Goal: Information Seeking & Learning: Learn about a topic

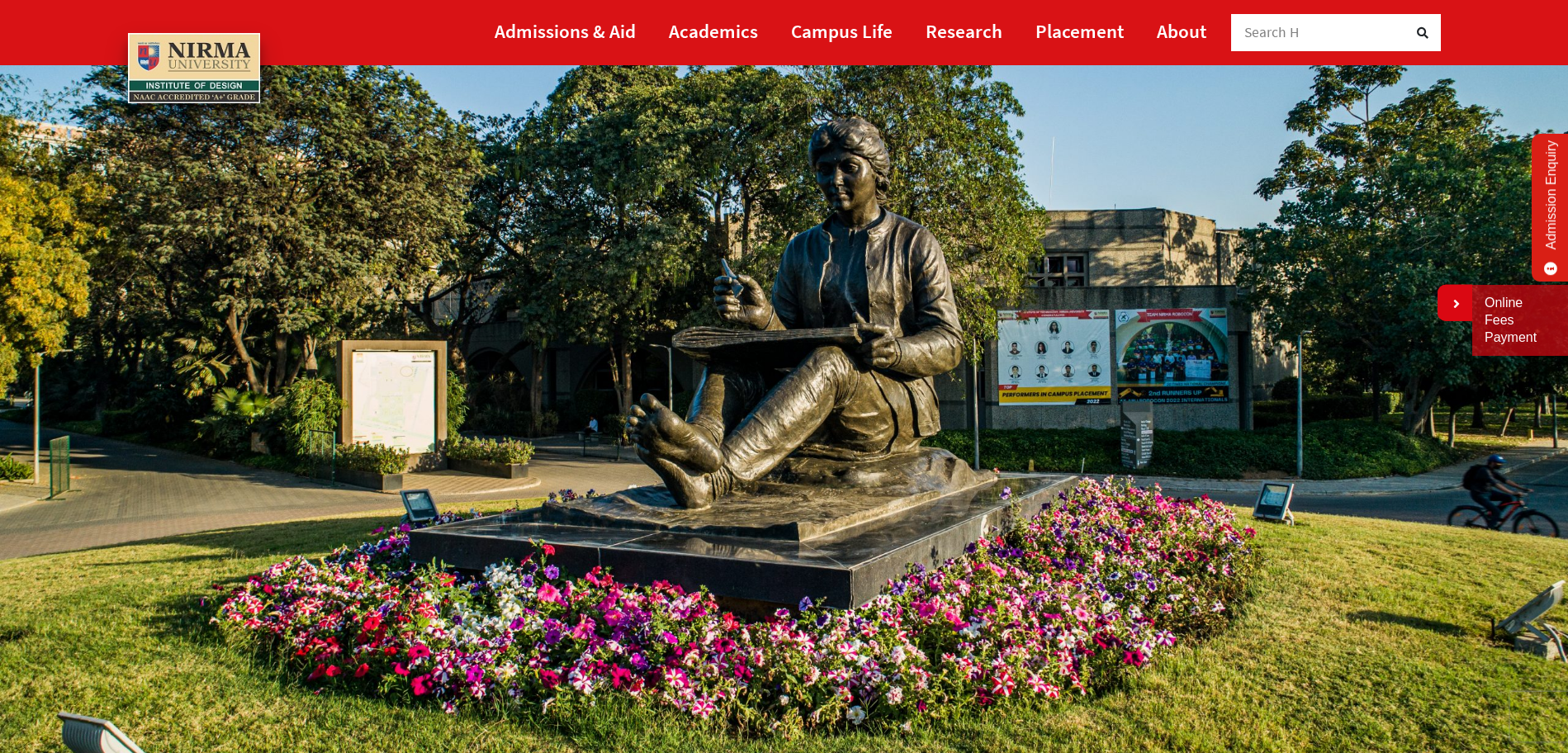
scroll to position [173, 0]
click at [1200, 20] on link "About" at bounding box center [1181, 31] width 50 height 38
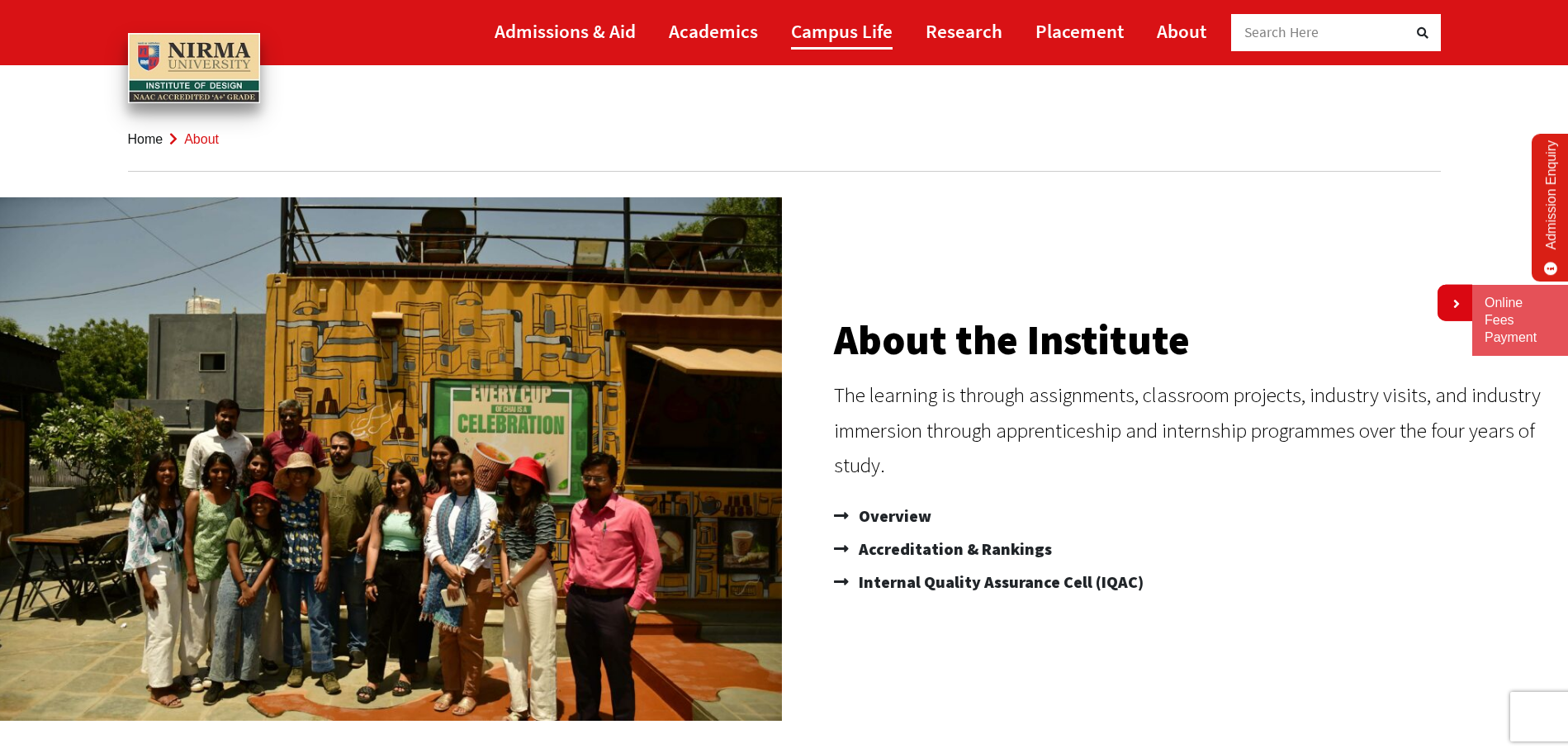
click at [858, 38] on link "Campus Life" at bounding box center [841, 31] width 101 height 38
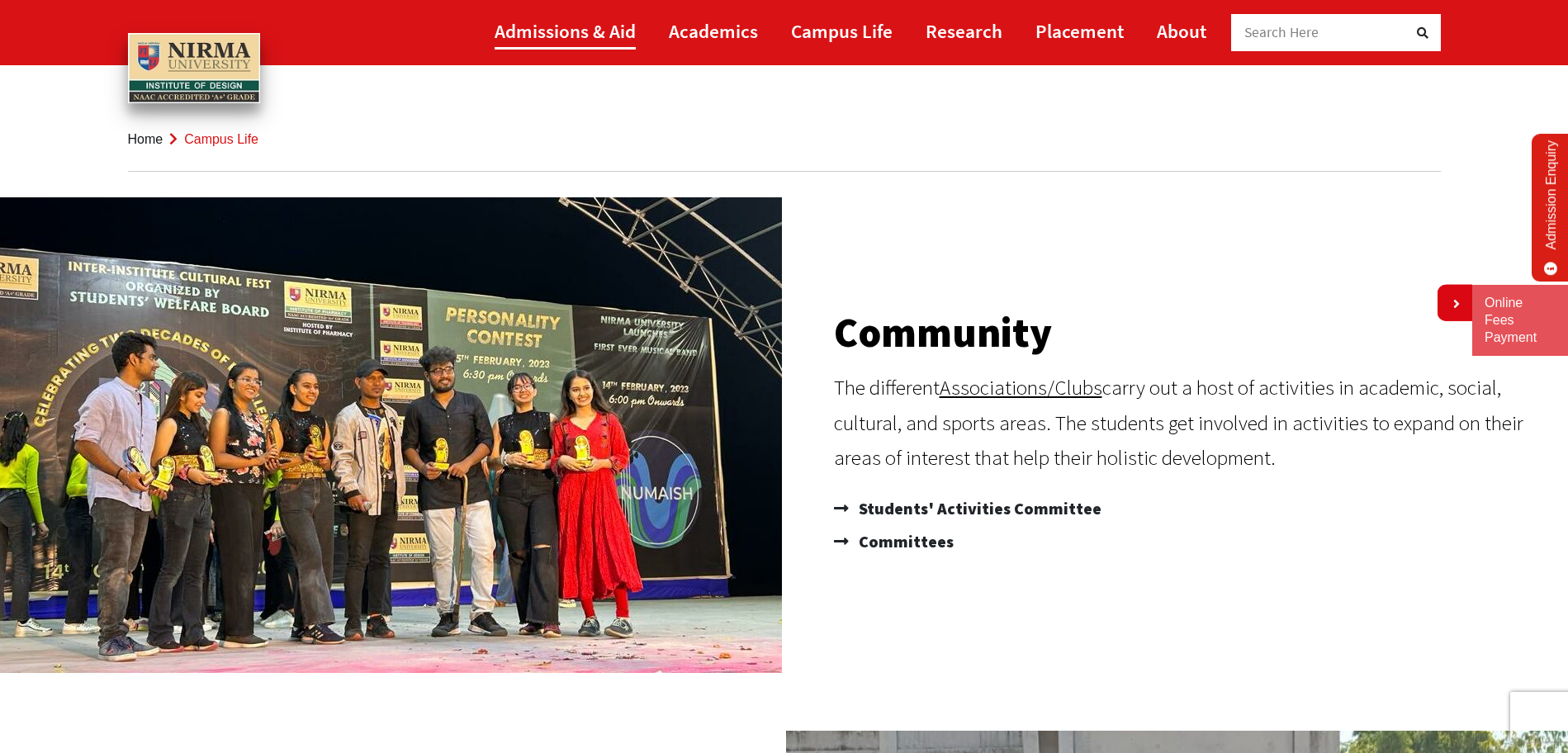
click at [579, 26] on link "Admissions & Aid" at bounding box center [565, 31] width 142 height 38
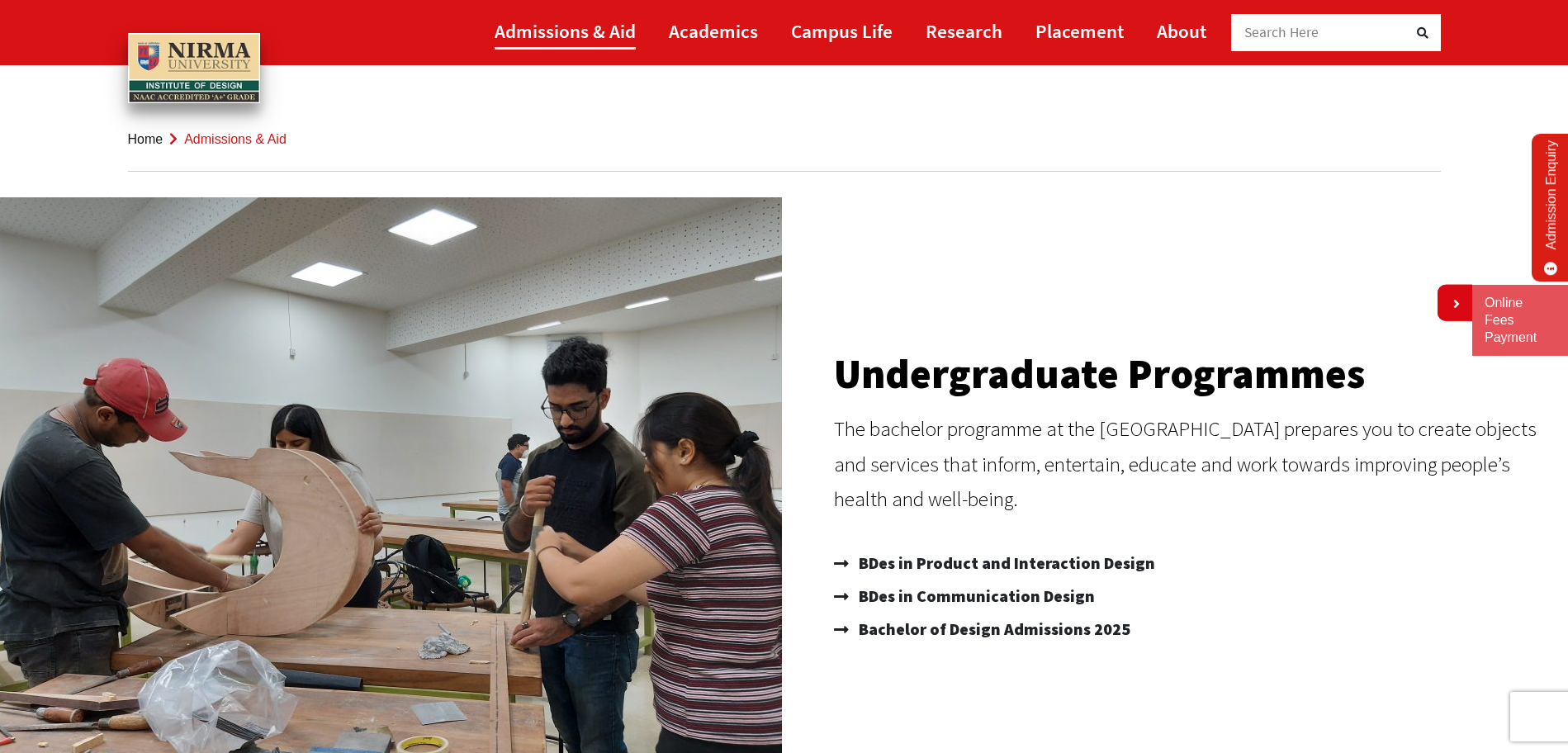
click at [594, 38] on link "Admissions & Aid" at bounding box center [565, 31] width 142 height 38
click at [591, 37] on link "Admissions & Aid" at bounding box center [565, 31] width 142 height 38
click at [1177, 24] on link "About" at bounding box center [1181, 31] width 50 height 38
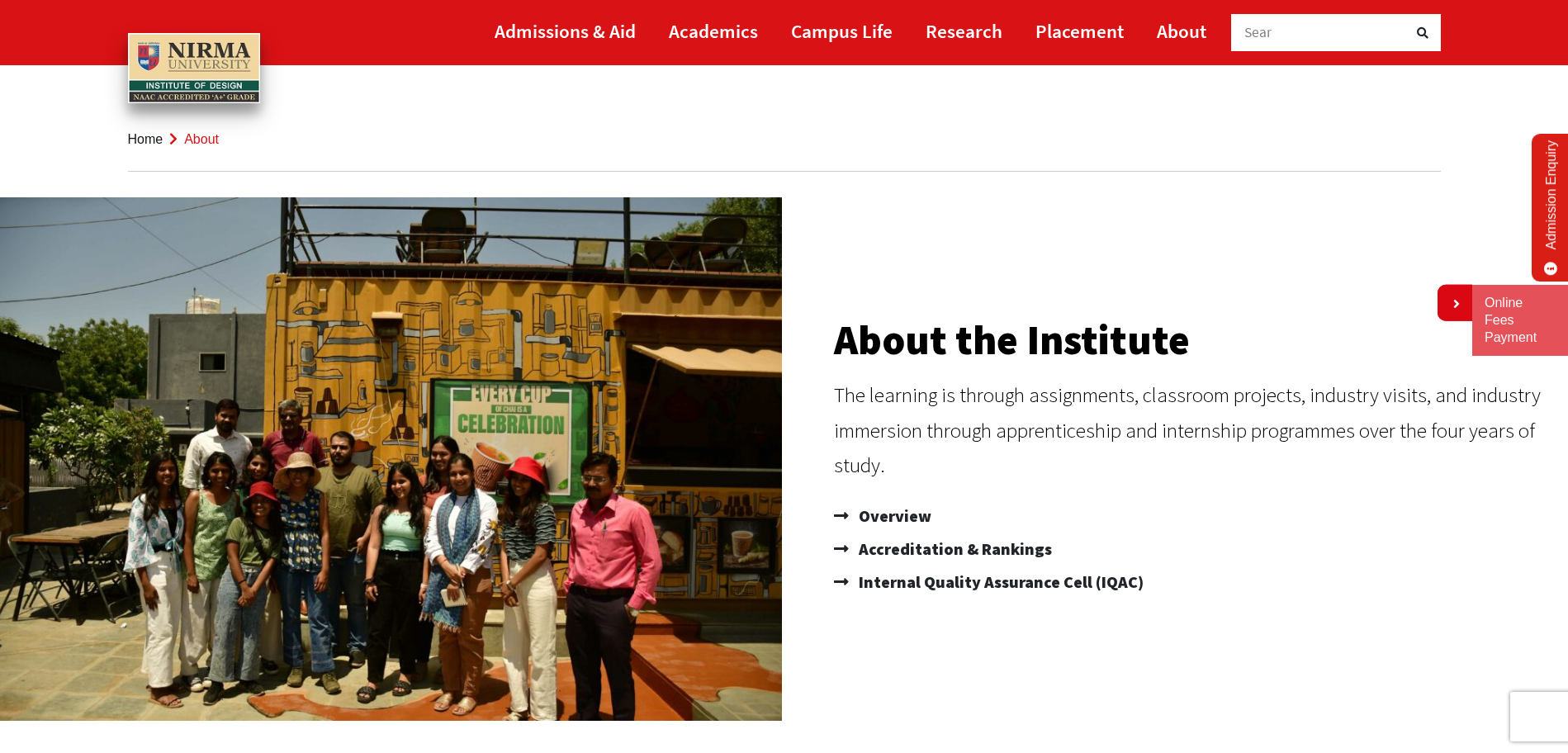
click at [144, 148] on li "Home" at bounding box center [145, 139] width 36 height 23
click at [140, 139] on link "Home" at bounding box center [145, 139] width 36 height 14
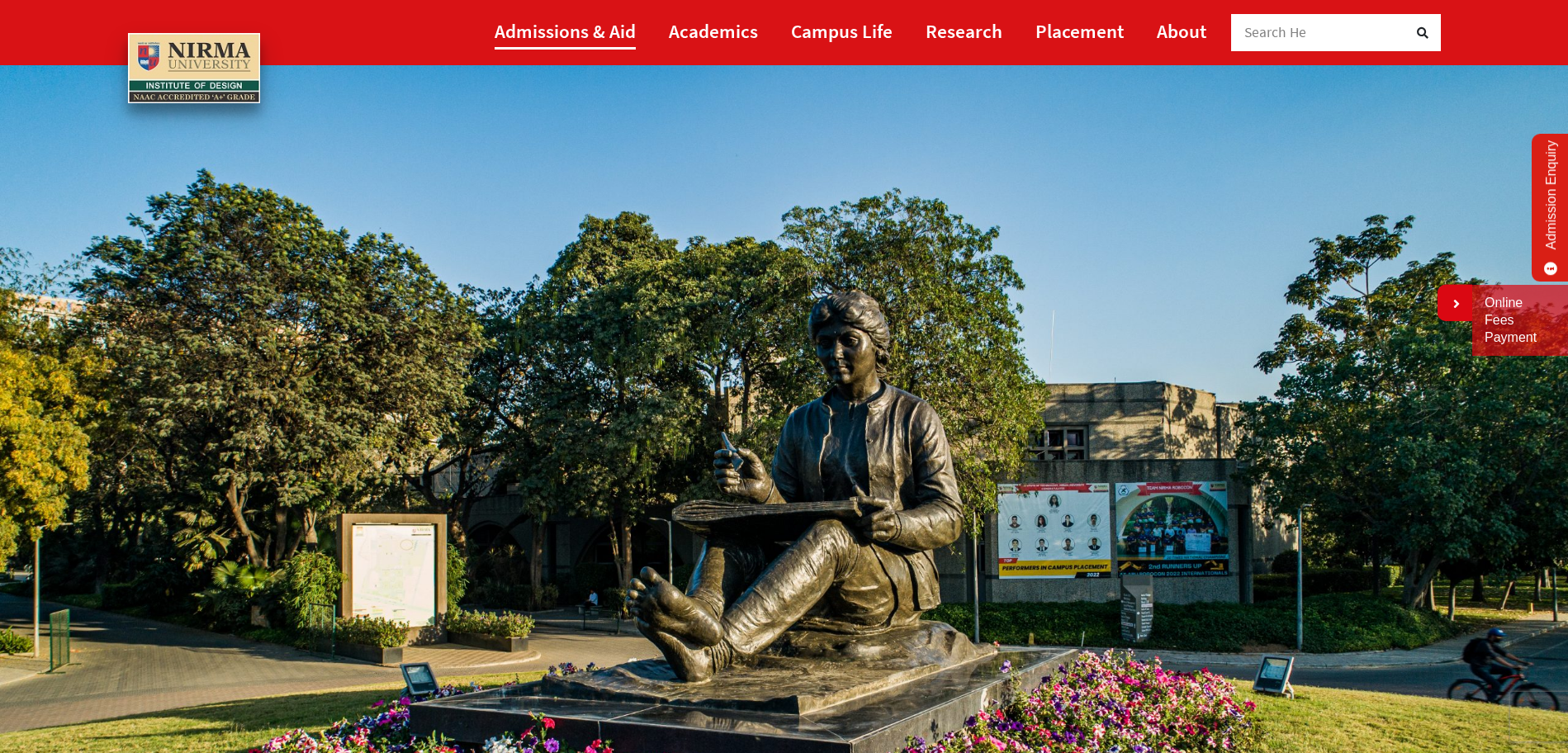
click at [604, 40] on link "Admissions & Aid" at bounding box center [565, 31] width 142 height 38
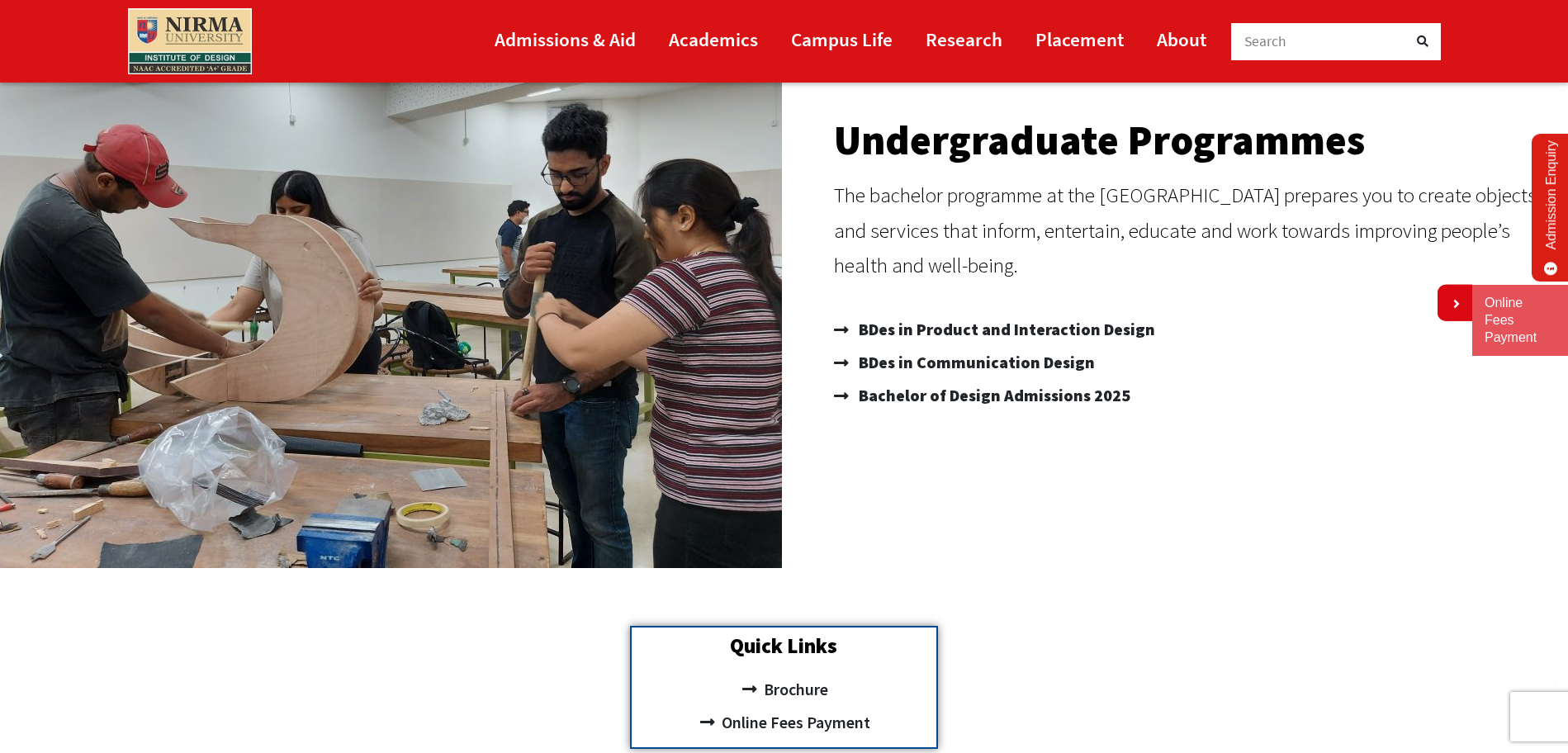
scroll to position [264, 0]
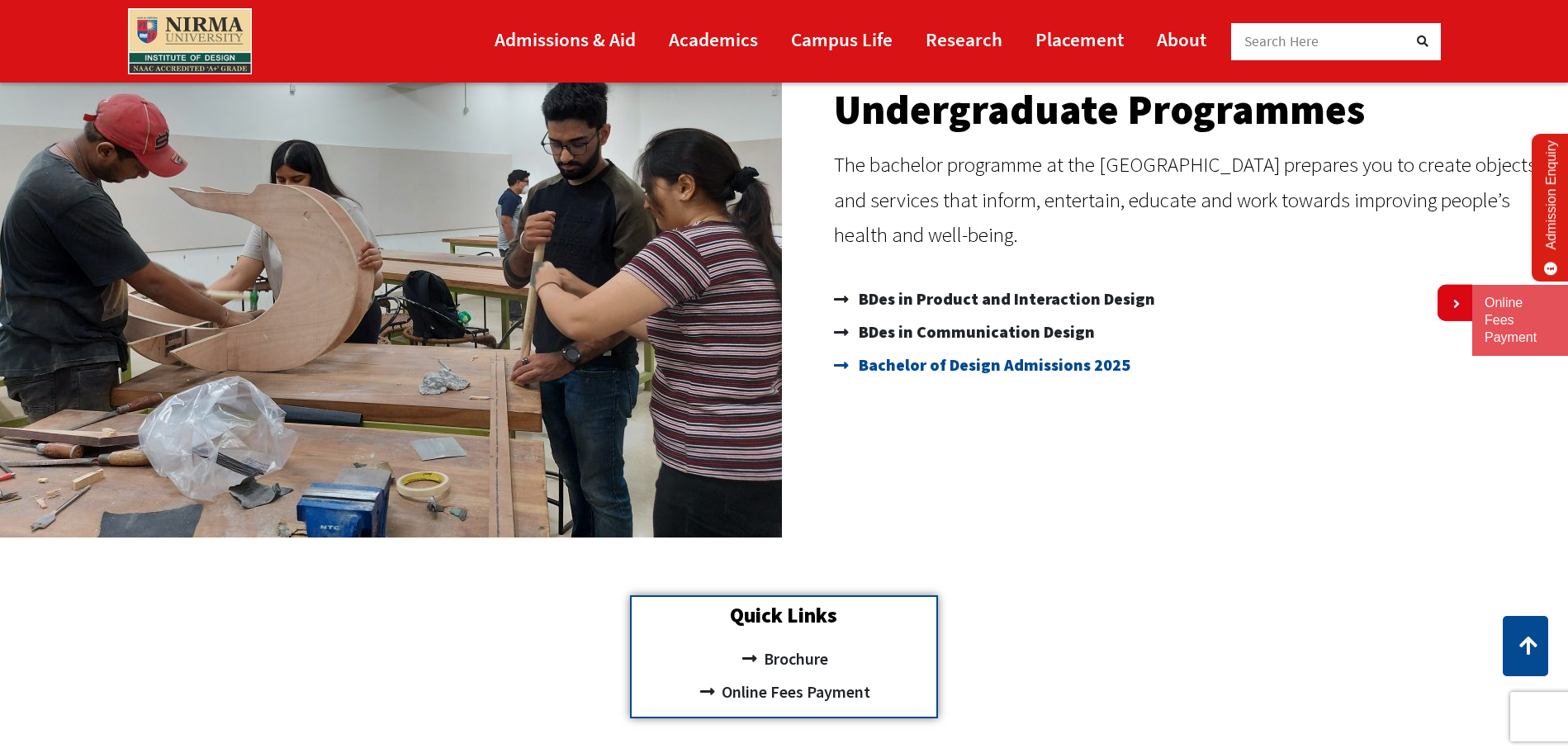
click at [959, 363] on span "Bachelor of Design Admissions 2025" at bounding box center [992, 365] width 276 height 33
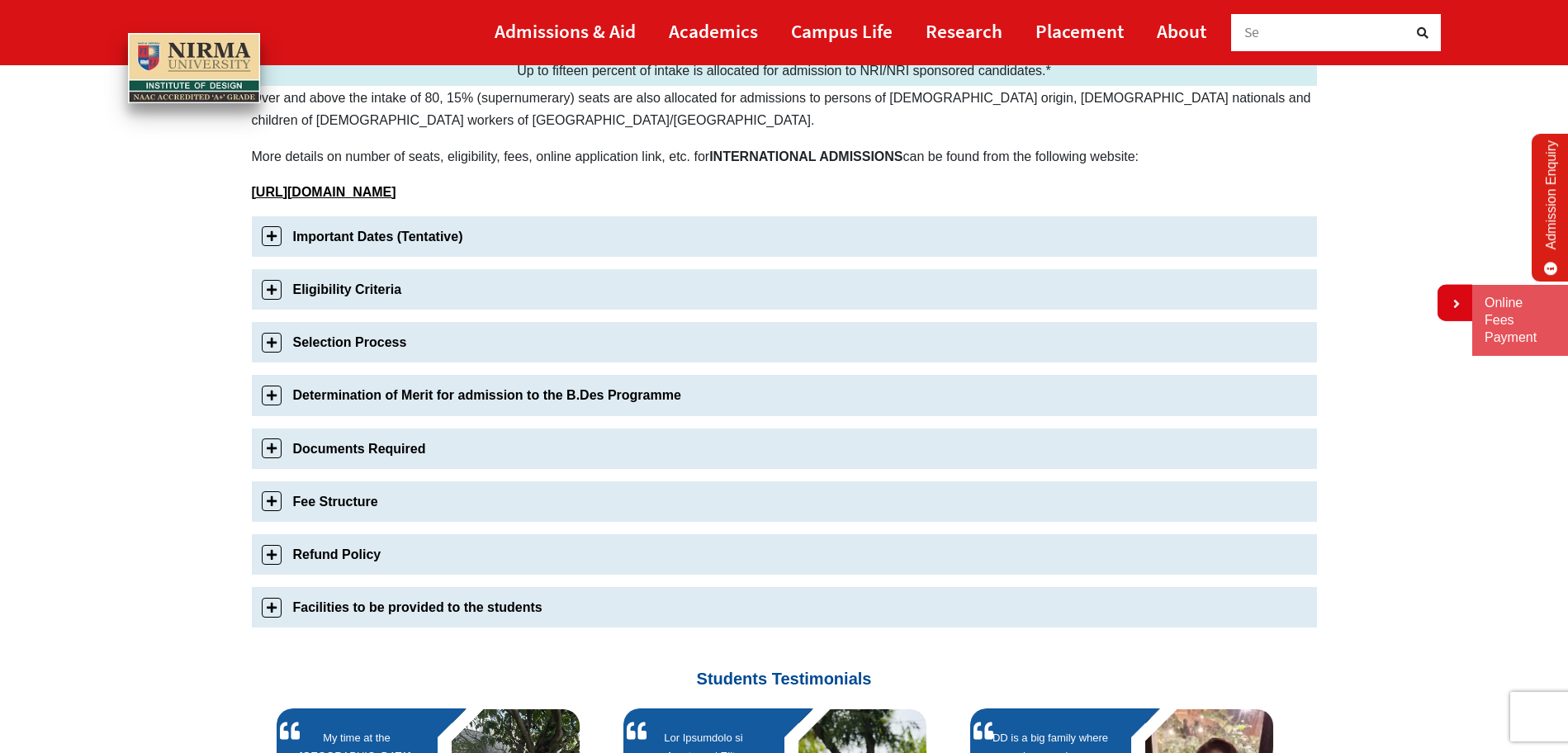
scroll to position [467, 0]
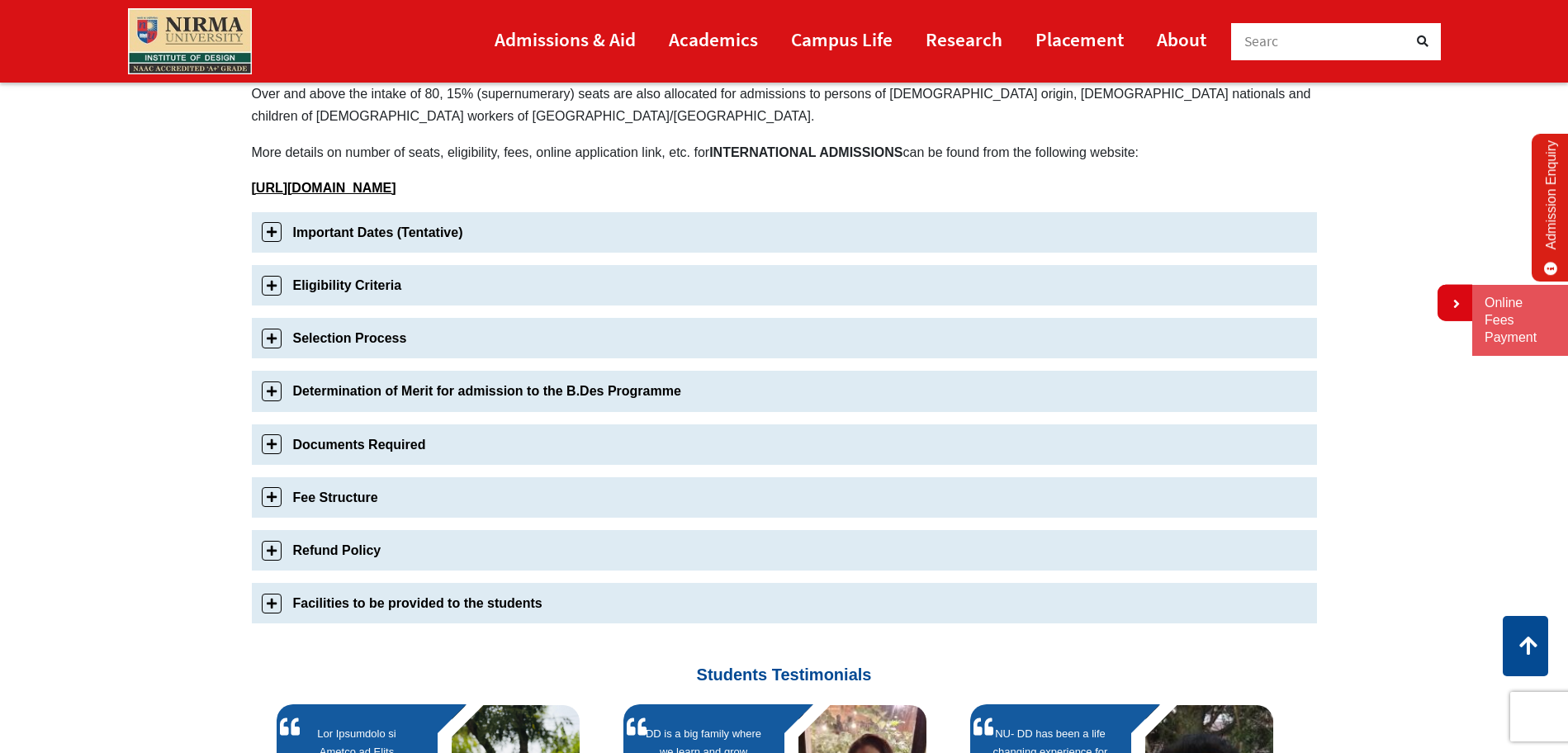
click at [425, 296] on link "Eligibility Criteria" at bounding box center [785, 285] width 1065 height 40
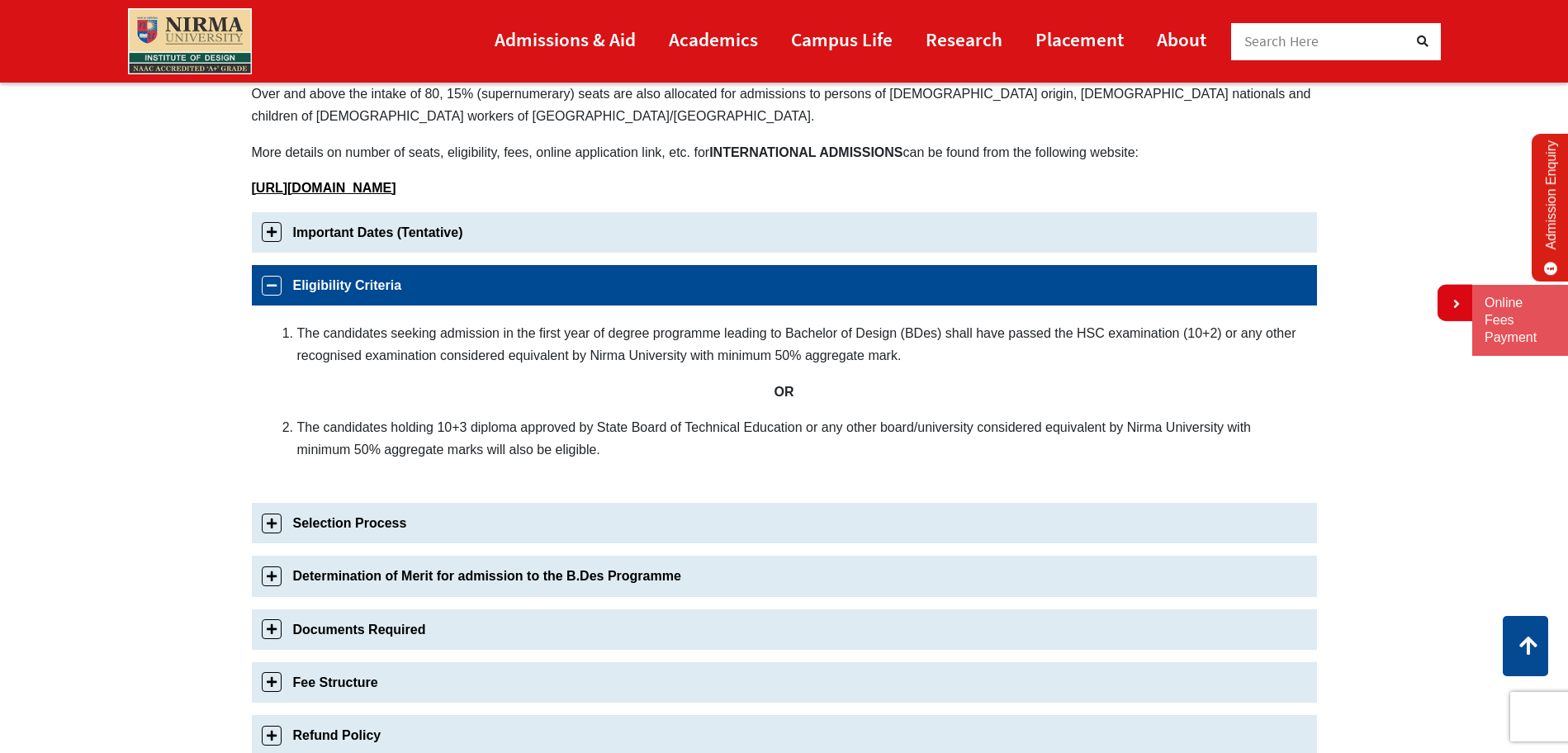
click at [424, 245] on link "Important Dates (Tentative)" at bounding box center [785, 232] width 1065 height 40
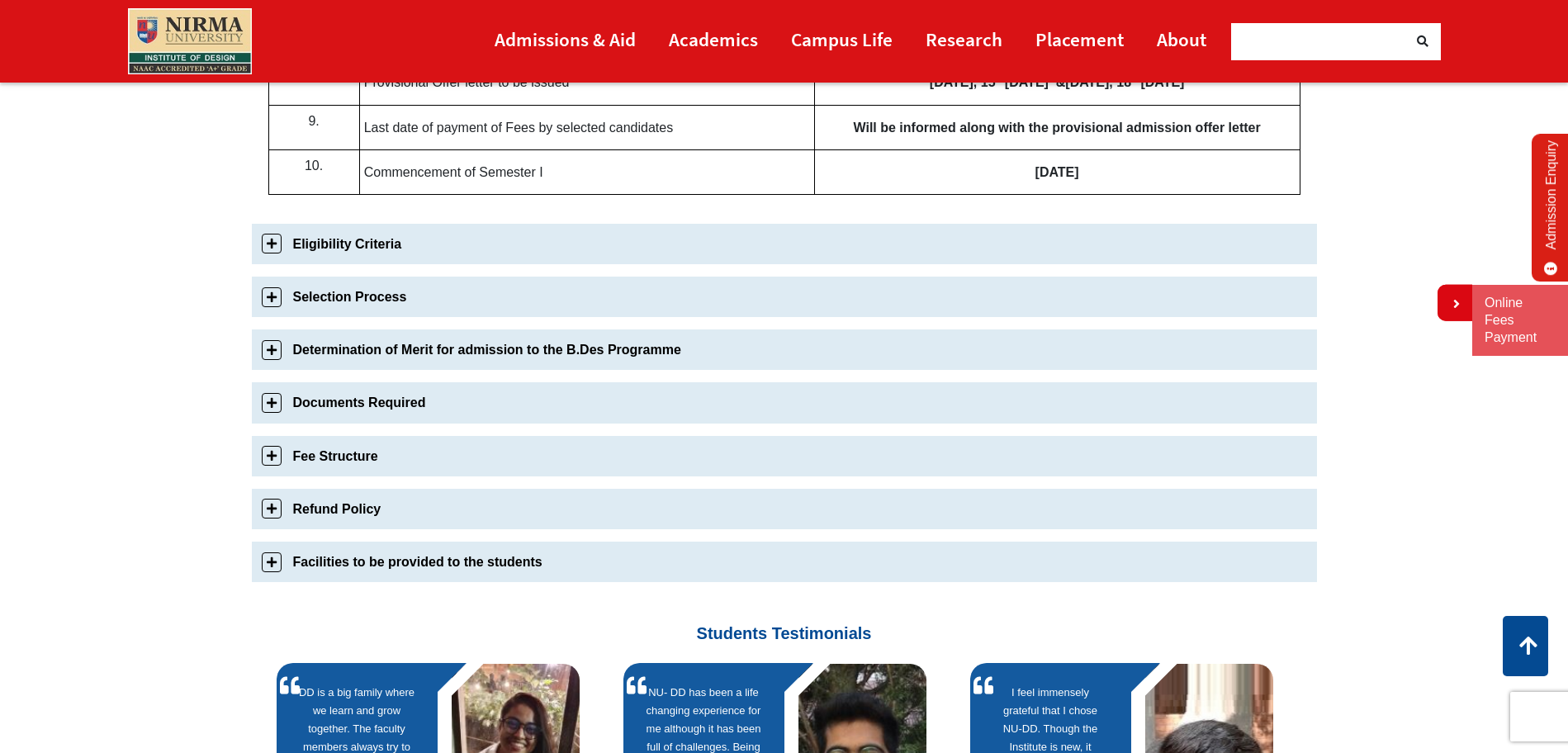
scroll to position [1113, 0]
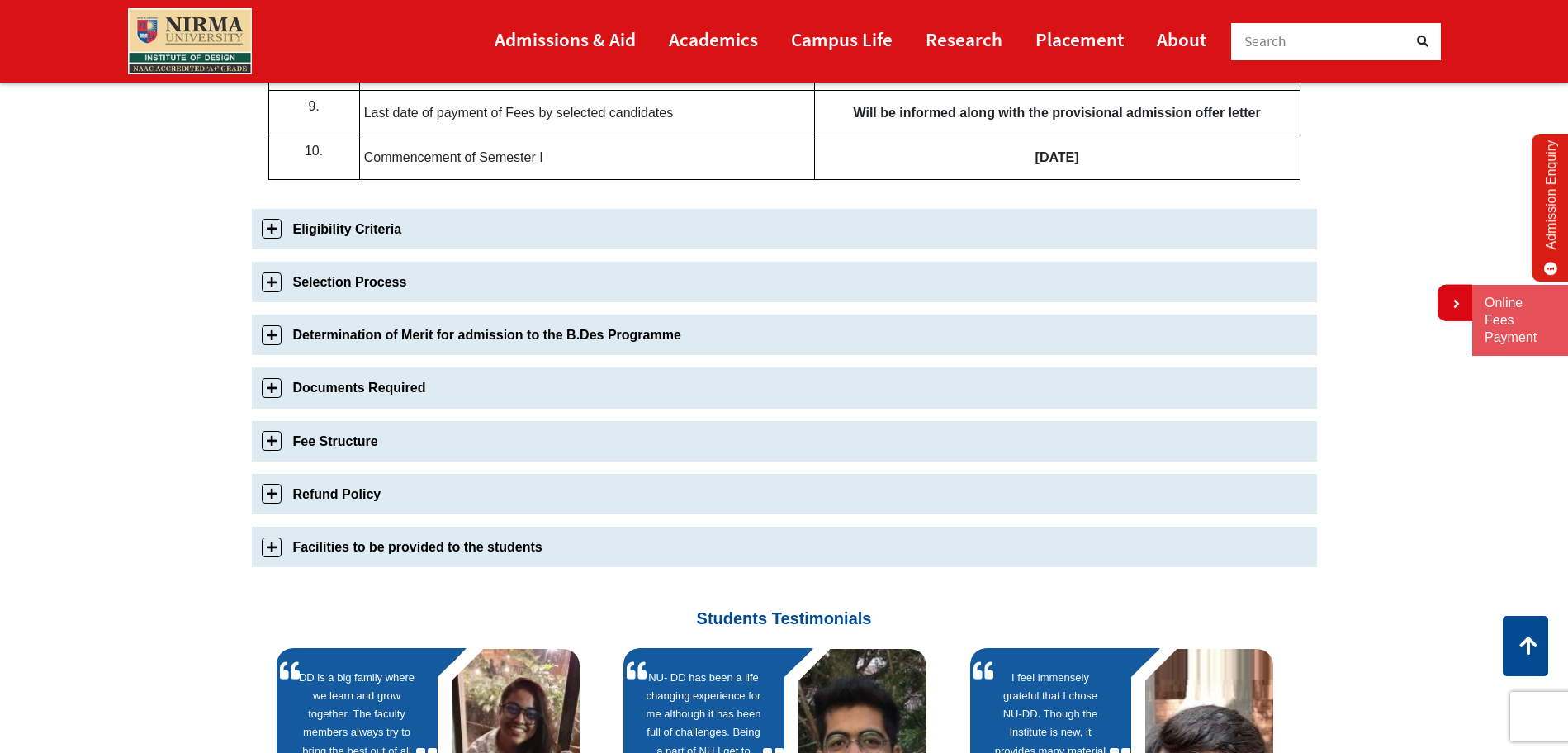
click at [400, 265] on link "Selection Process" at bounding box center [785, 281] width 1065 height 40
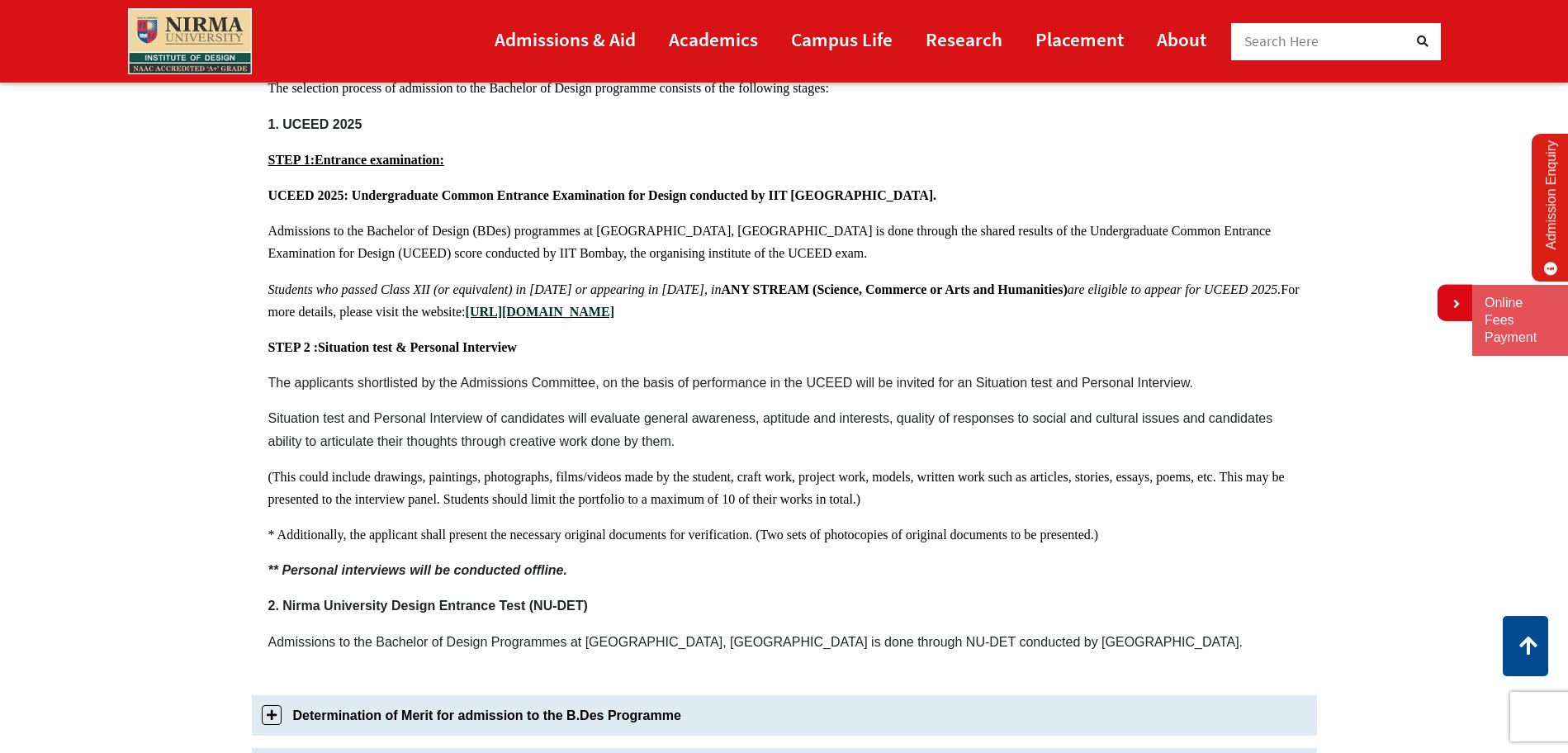
click at [376, 228] on div "The selection process of admission to the Bachelor of Design programme consists…" at bounding box center [785, 370] width 1065 height 622
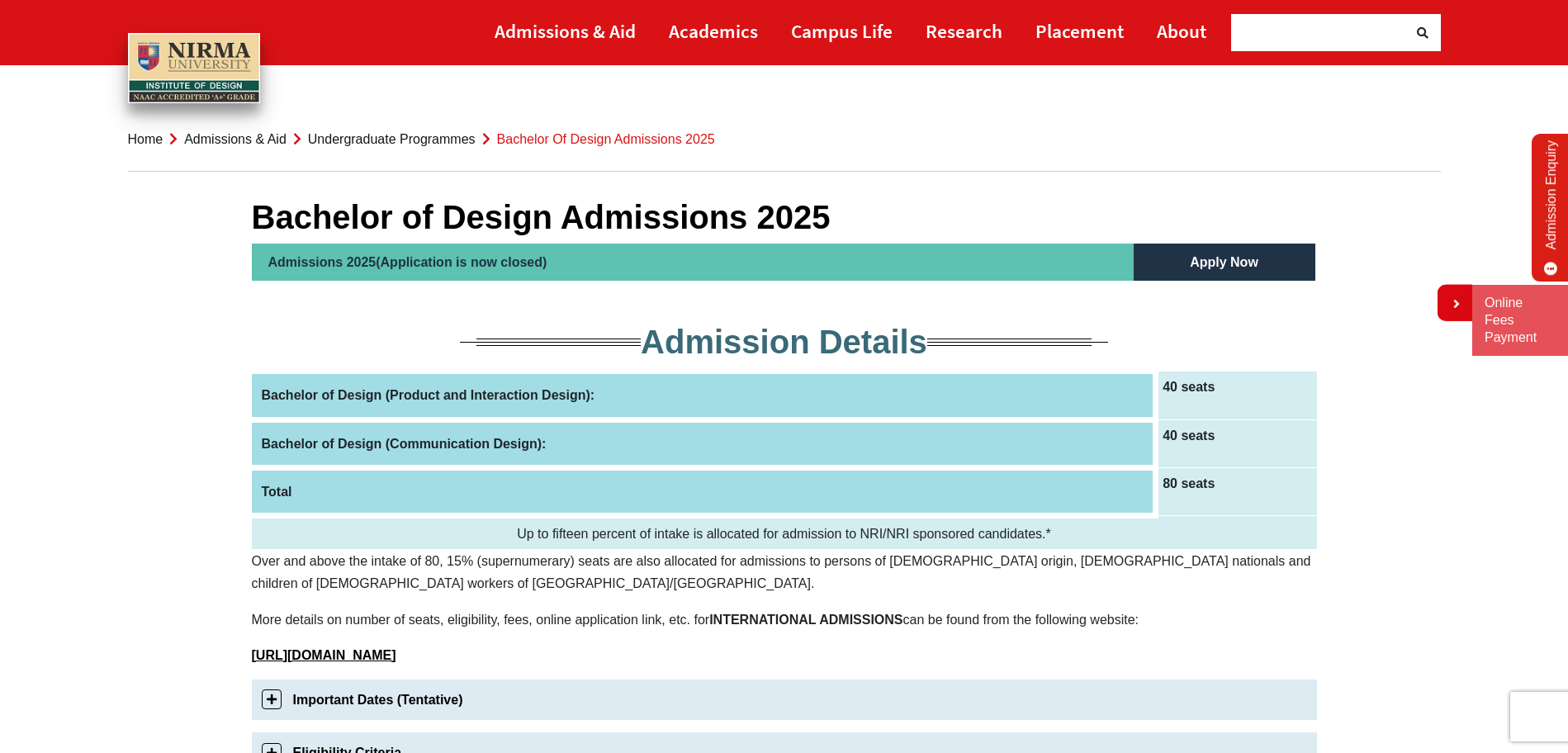
scroll to position [1, 0]
click at [439, 128] on li "Undergraduate Programmes" at bounding box center [382, 139] width 189 height 23
click at [426, 131] on link "Undergraduate Programmes" at bounding box center [391, 138] width 168 height 14
click at [416, 133] on link "Undergraduate Programmes" at bounding box center [391, 138] width 168 height 14
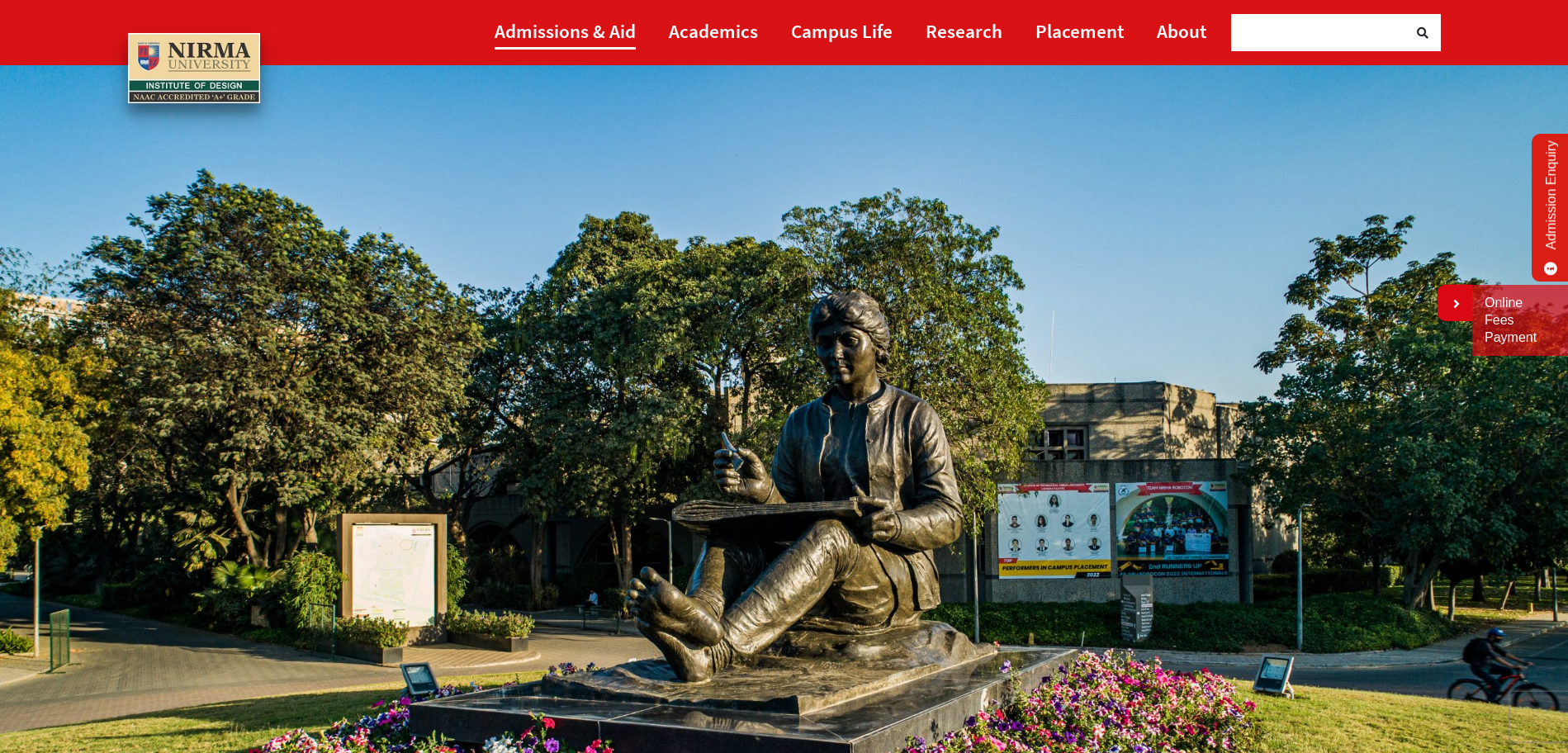
click at [603, 17] on link "Admissions & Aid" at bounding box center [565, 31] width 142 height 38
